Goal: Information Seeking & Learning: Learn about a topic

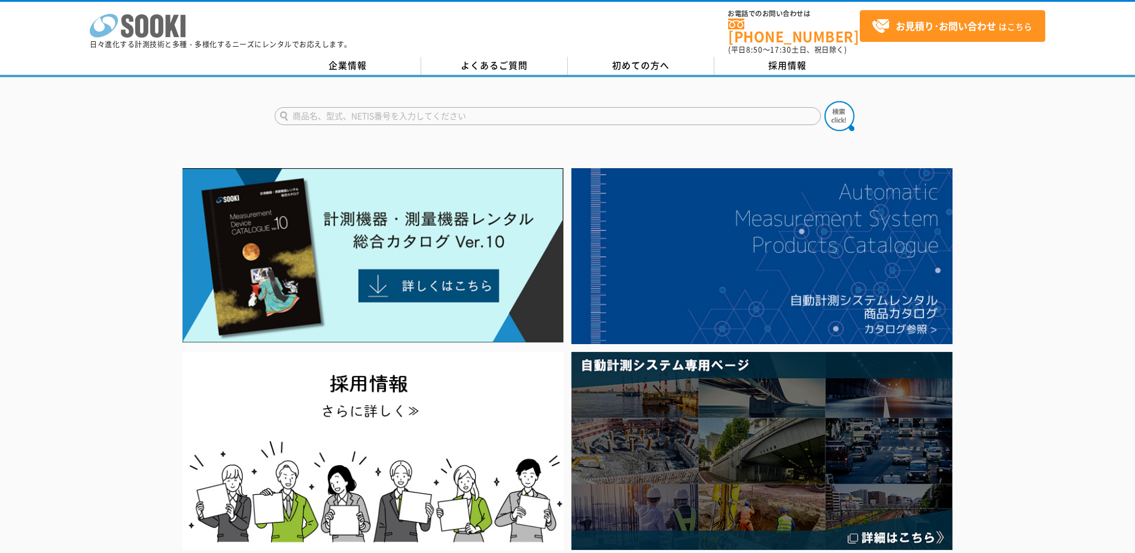
click at [148, 14] on icon "株式会社 ソーキ" at bounding box center [138, 26] width 96 height 24
click at [372, 57] on link "企業情報" at bounding box center [348, 66] width 147 height 18
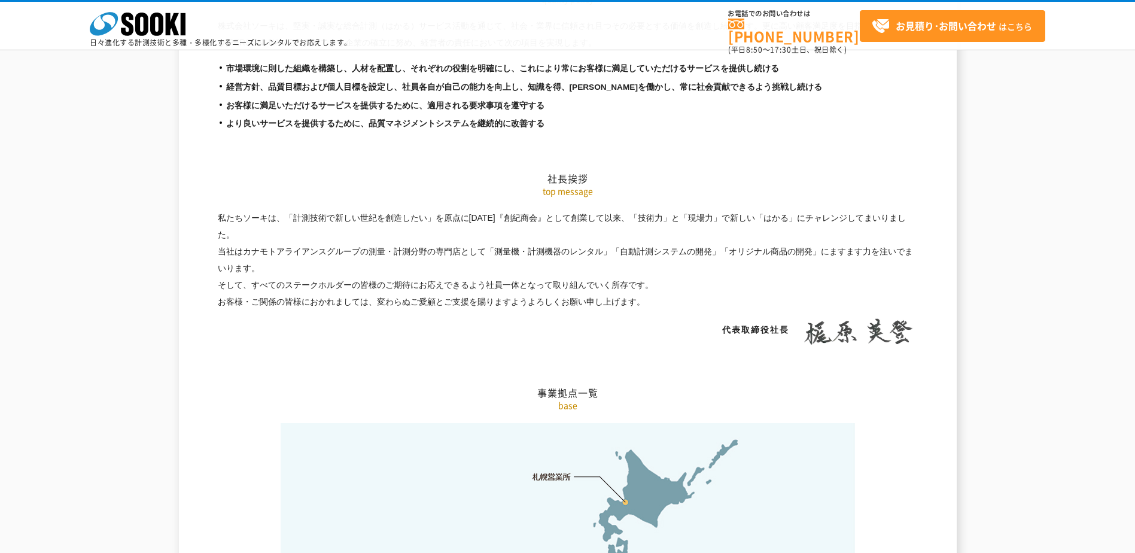
scroll to position [2155, 0]
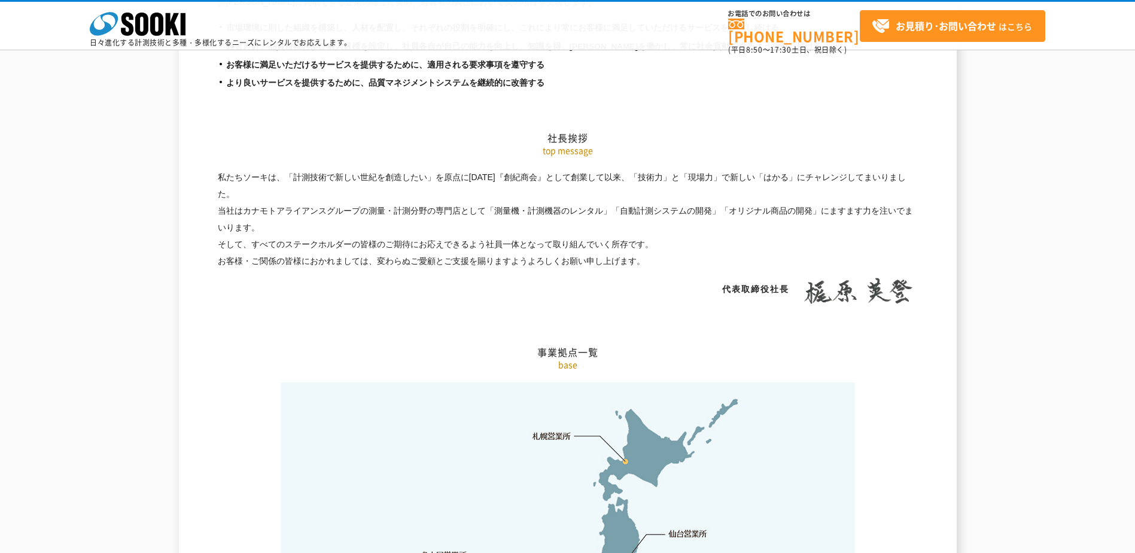
drag, startPoint x: 232, startPoint y: 151, endPoint x: 563, endPoint y: 219, distance: 337.8
click at [563, 219] on p "私たちソーキは、「計測技術で新しい世紀を創造したい」を原点に昭和61年4月『創紀商会』として創業して以来、「技術力」と「現場力」で新しい「はかる」にチャレンジ…" at bounding box center [568, 219] width 700 height 101
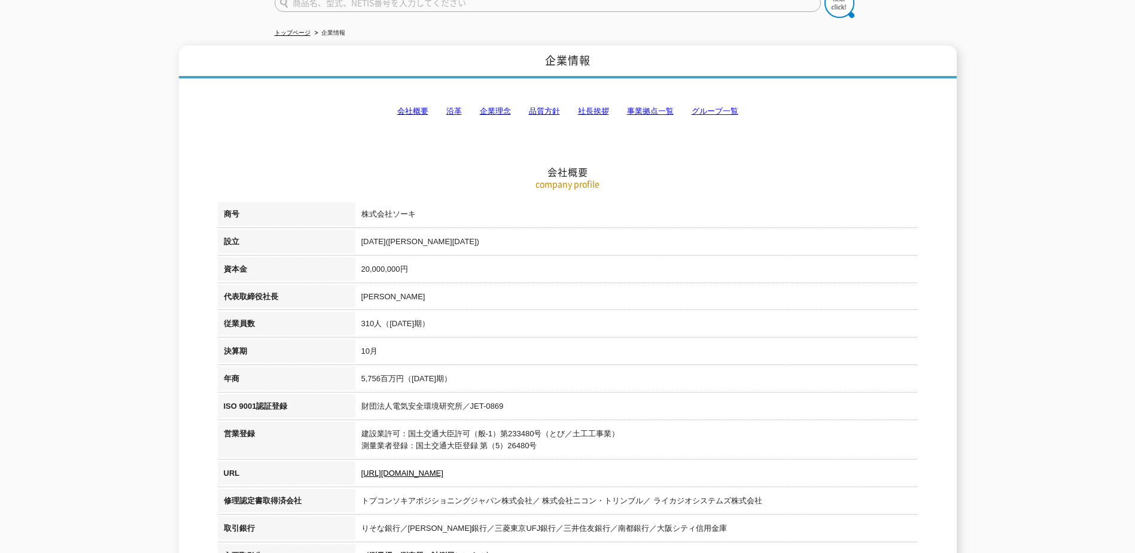
scroll to position [0, 0]
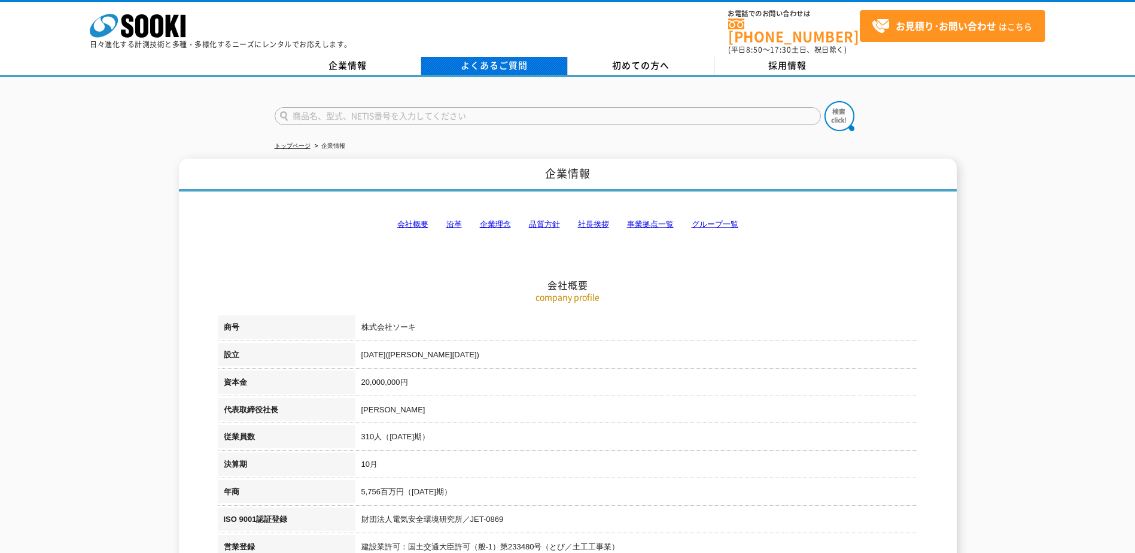
click at [488, 57] on link "よくあるご質問" at bounding box center [494, 66] width 147 height 18
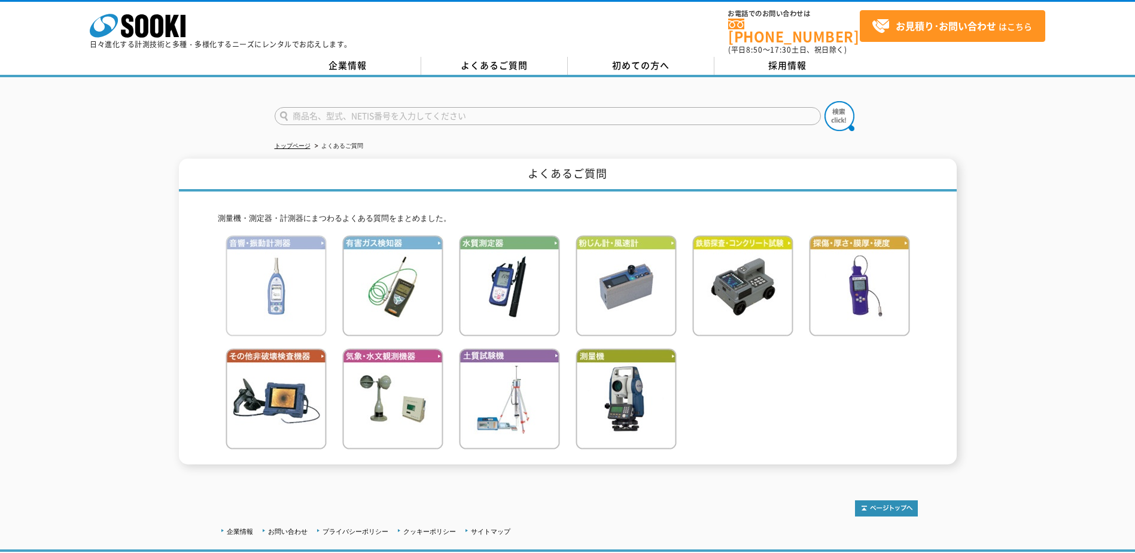
click at [282, 296] on img at bounding box center [276, 285] width 101 height 101
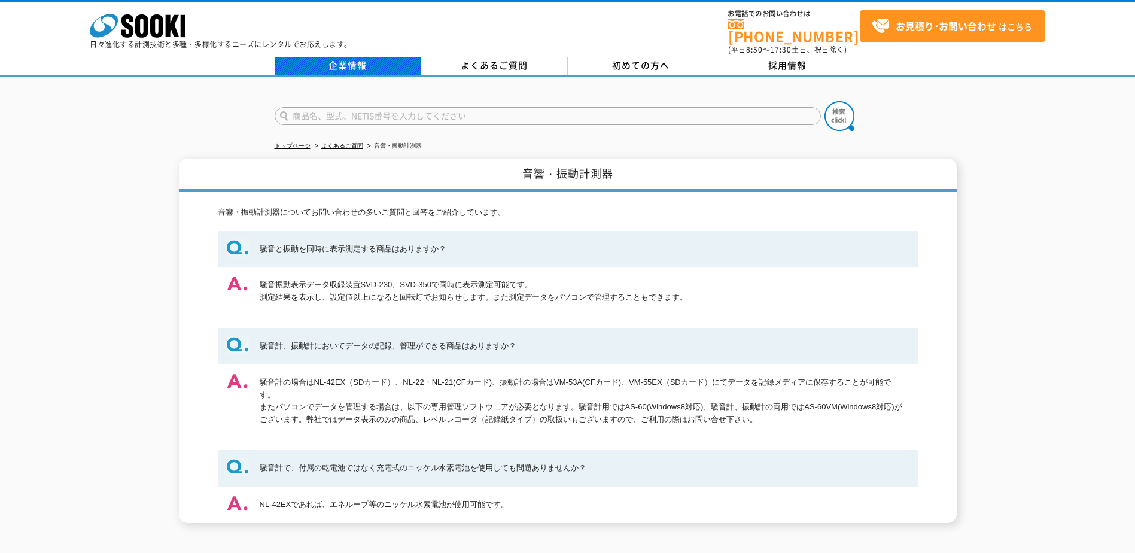
click at [364, 57] on link "企業情報" at bounding box center [348, 66] width 147 height 18
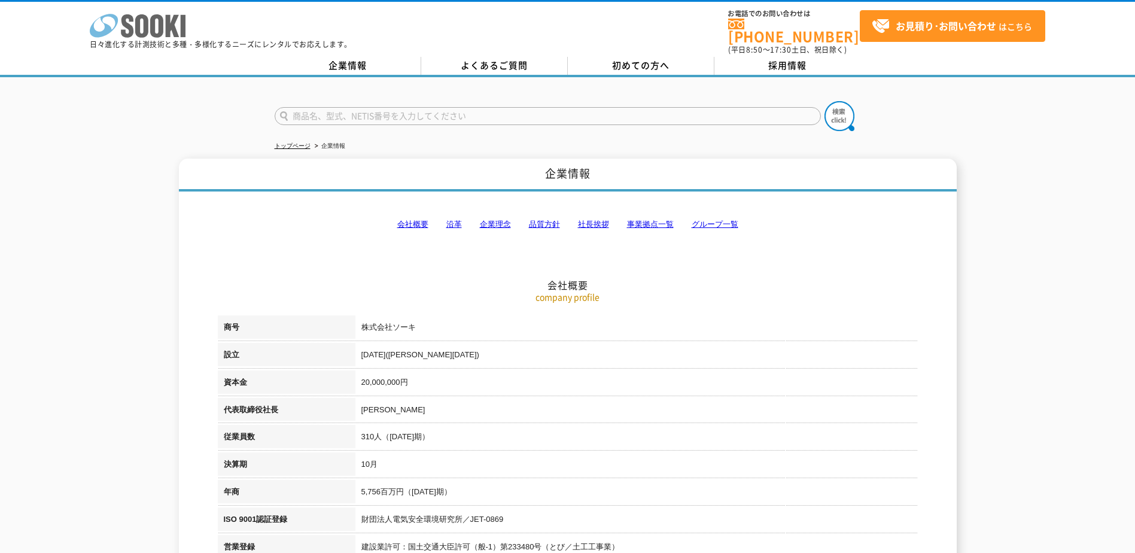
click at [176, 27] on icon "株式会社 ソーキ" at bounding box center [138, 26] width 96 height 24
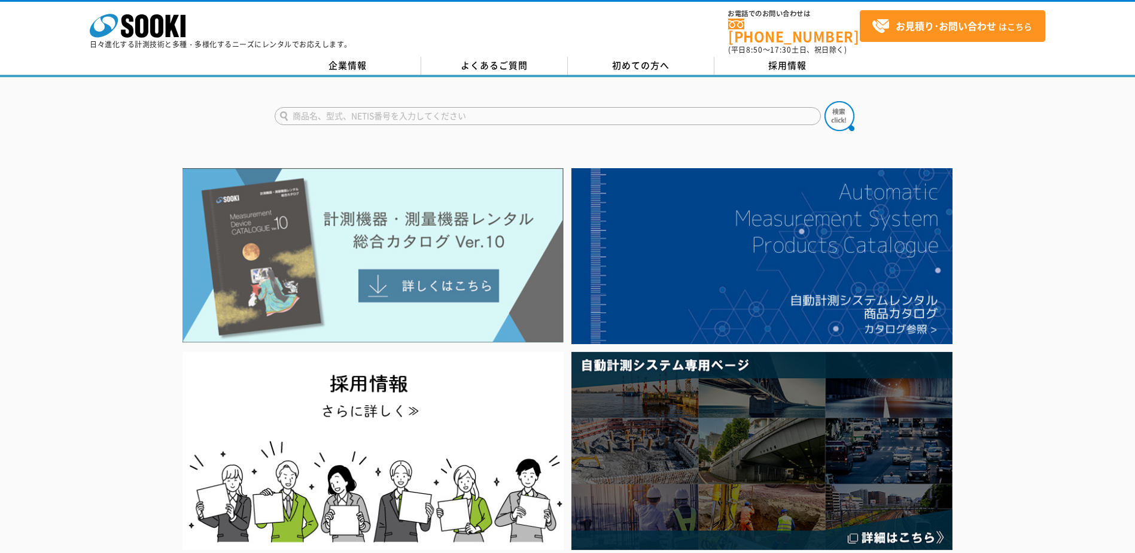
click at [370, 203] on img at bounding box center [373, 255] width 381 height 175
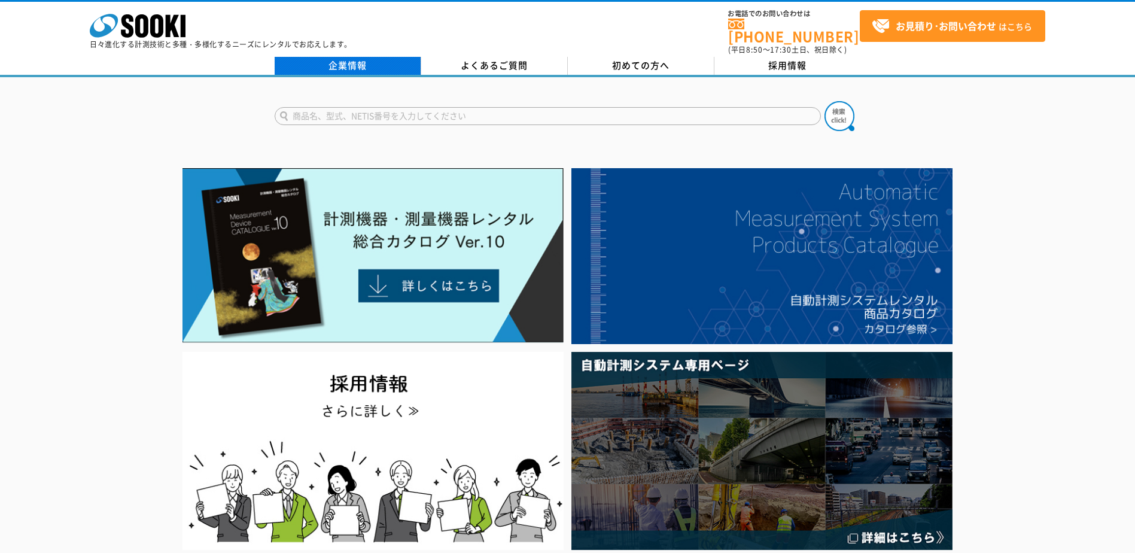
click at [388, 57] on link "企業情報" at bounding box center [348, 66] width 147 height 18
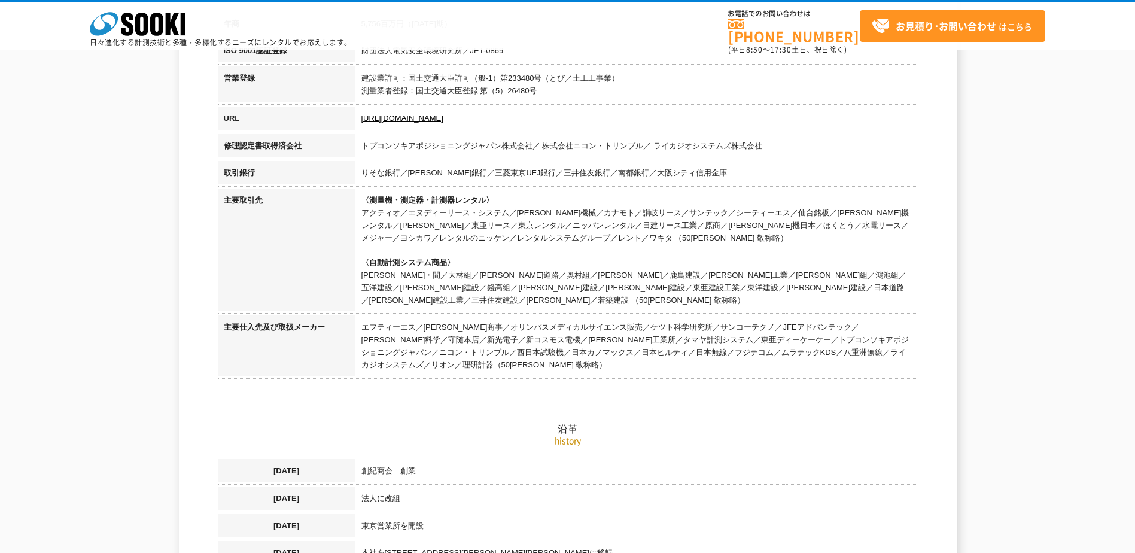
scroll to position [419, 0]
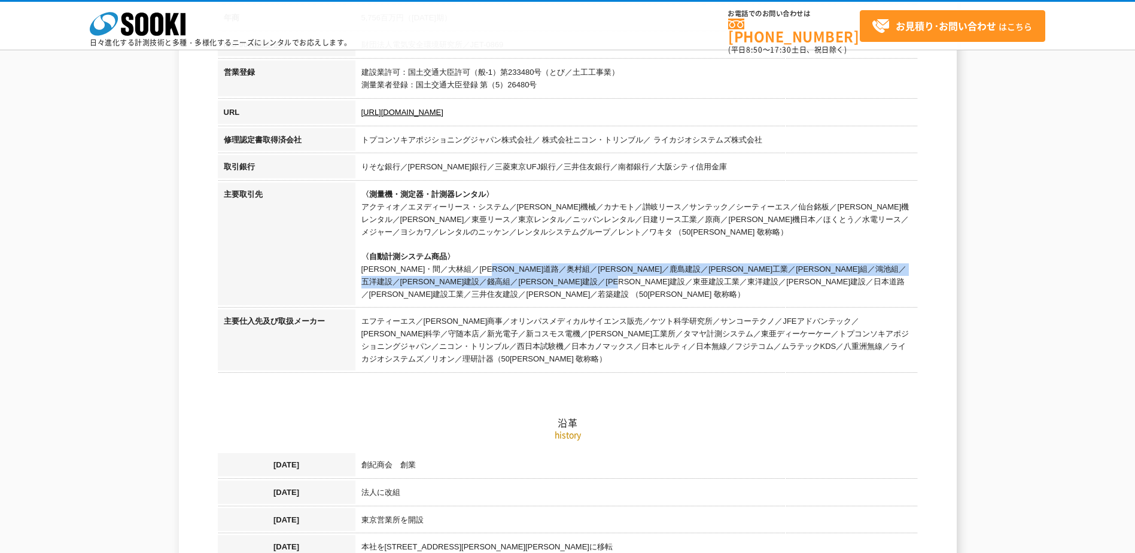
drag, startPoint x: 369, startPoint y: 271, endPoint x: 709, endPoint y: 281, distance: 339.5
click at [709, 281] on td "〈測量機・測定器・計測器レンタル〉 アクティオ／エヌディーリース・システム／[PERSON_NAME]機械／カナモト／讃岐リース／サンテック／シーティーエス／…" at bounding box center [637, 246] width 563 height 127
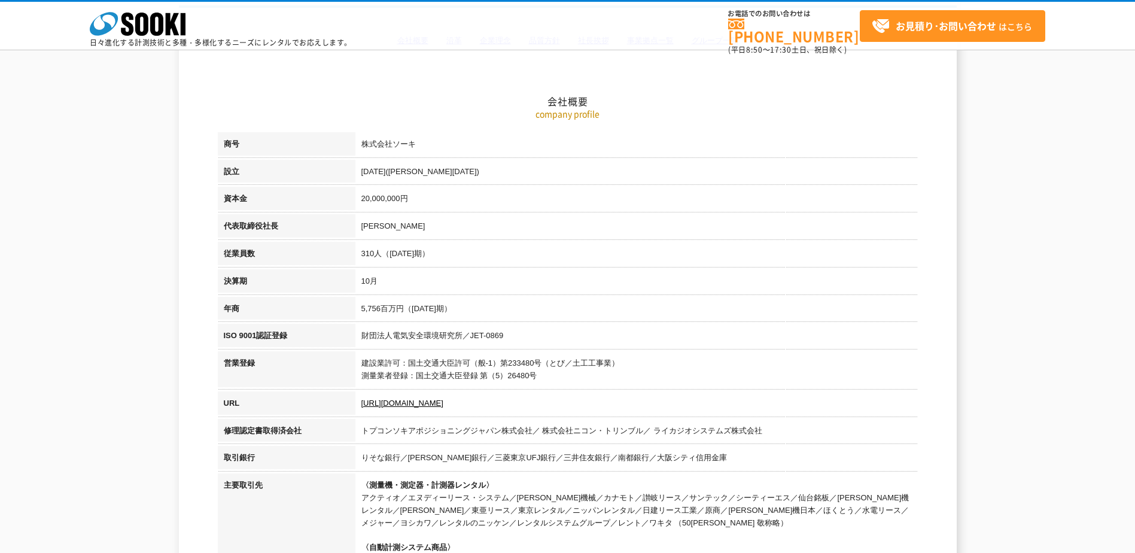
scroll to position [0, 0]
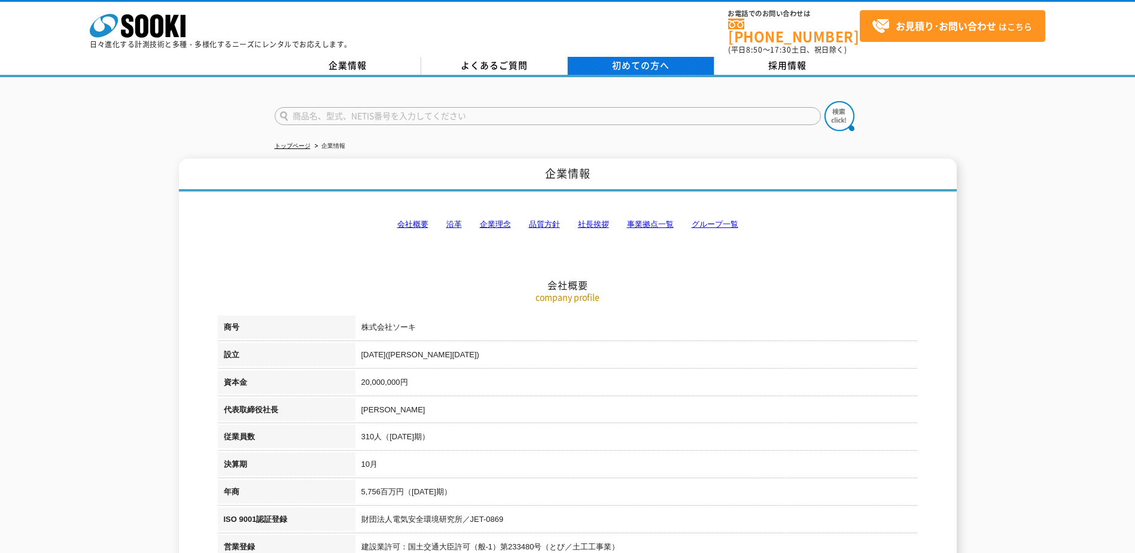
click at [655, 59] on span "初めての方へ" at bounding box center [640, 65] width 57 height 13
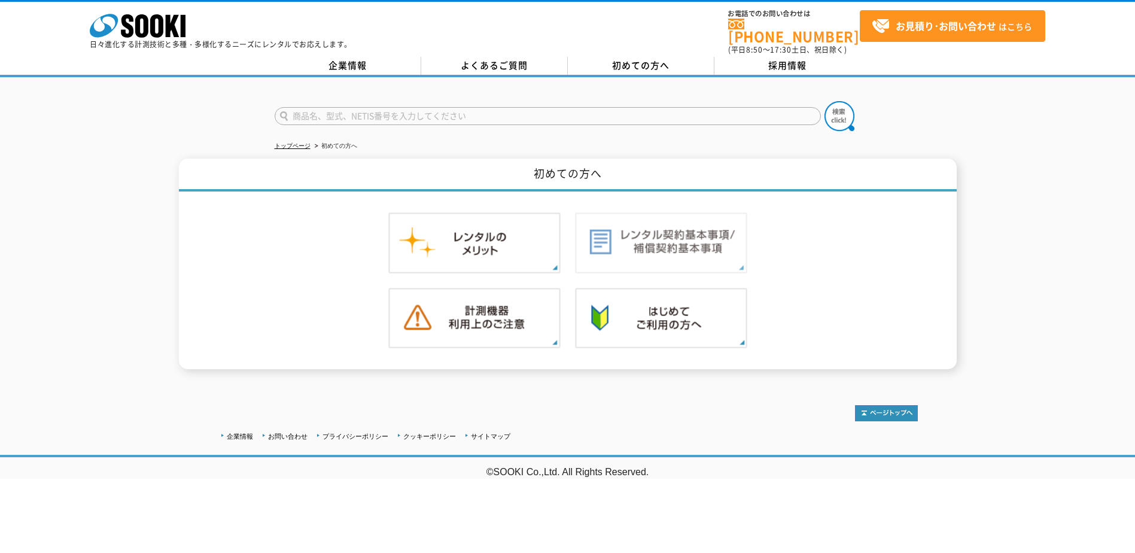
click at [688, 221] on img at bounding box center [661, 242] width 172 height 61
